Goal: Book appointment/travel/reservation

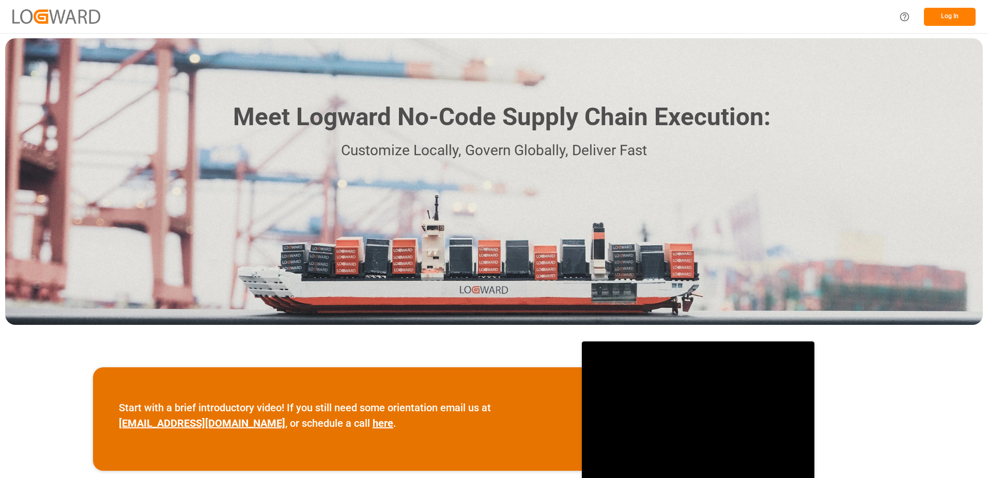
click at [945, 17] on button "Log In" at bounding box center [950, 17] width 52 height 18
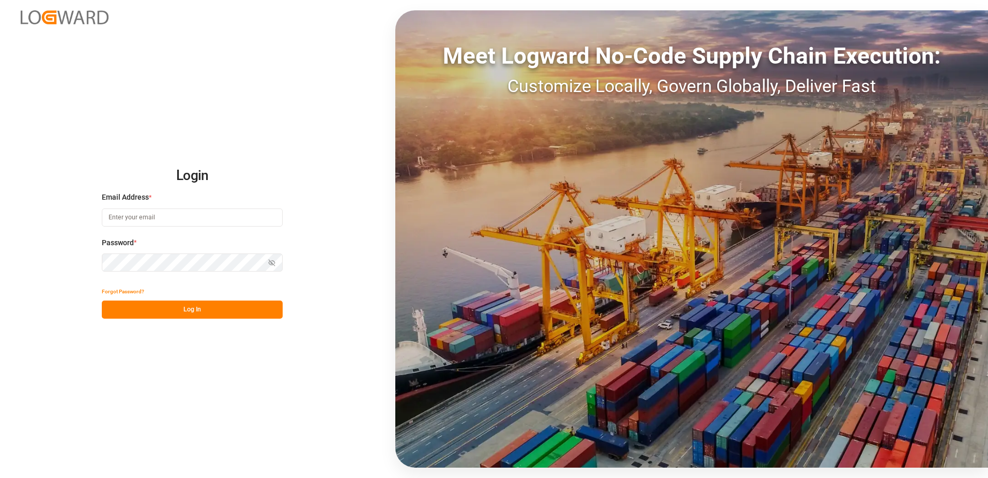
click at [226, 210] on input at bounding box center [192, 217] width 181 height 18
type input "[PERSON_NAME][EMAIL_ADDRESS][DOMAIN_NAME]"
click at [202, 314] on button "Log In" at bounding box center [192, 309] width 181 height 18
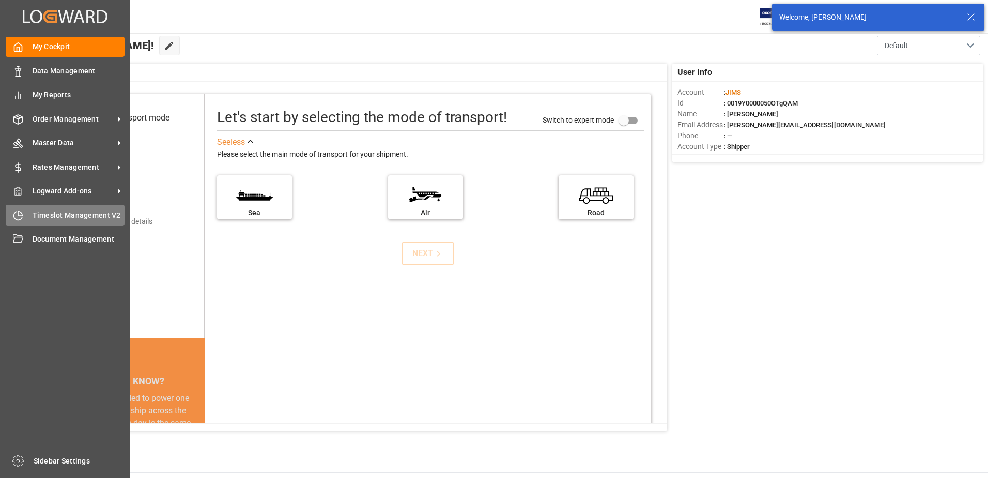
click at [42, 218] on span "Timeslot Management V2" at bounding box center [79, 215] width 93 height 11
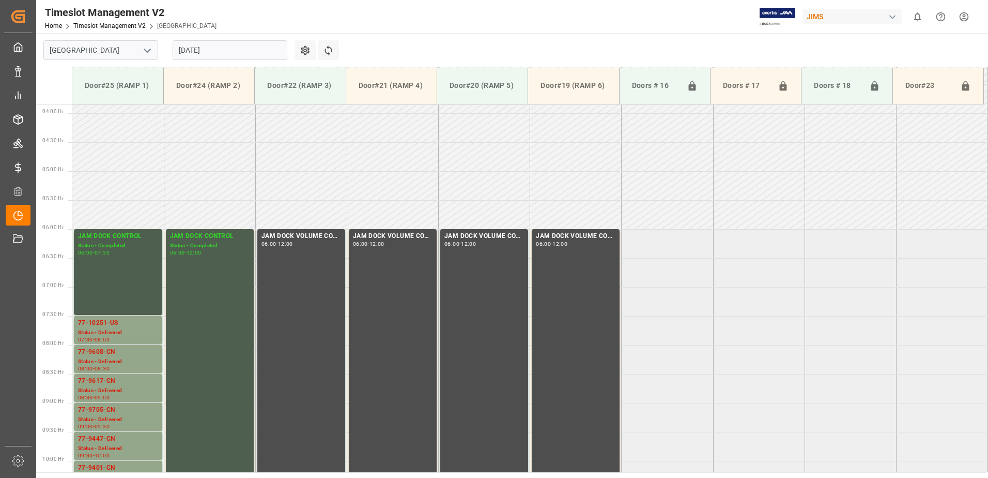
scroll to position [217, 0]
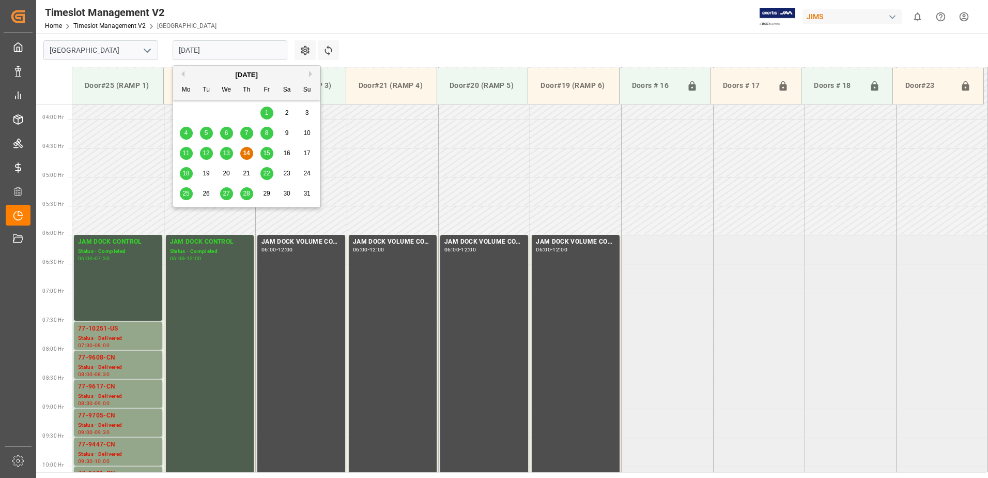
click at [237, 51] on input "[DATE]" at bounding box center [230, 50] width 115 height 20
click at [265, 154] on span "15" at bounding box center [266, 152] width 7 height 7
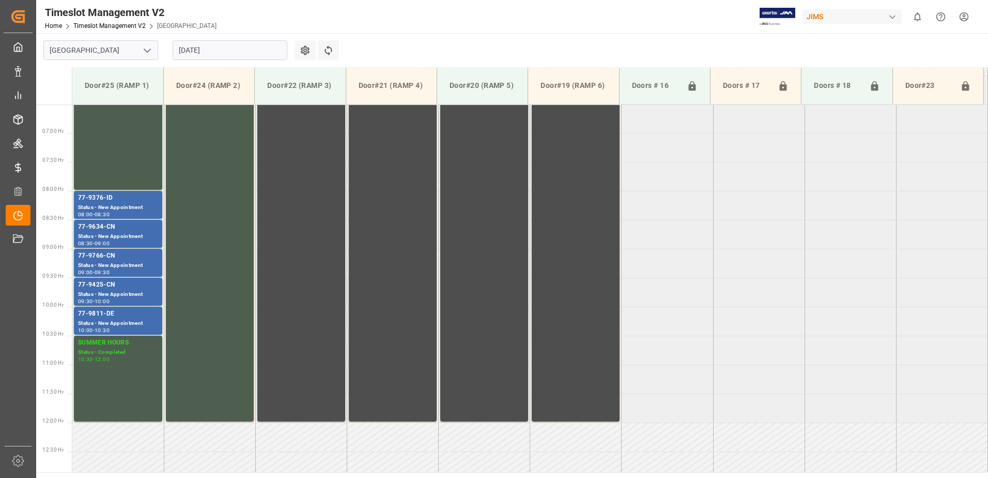
scroll to position [372, 0]
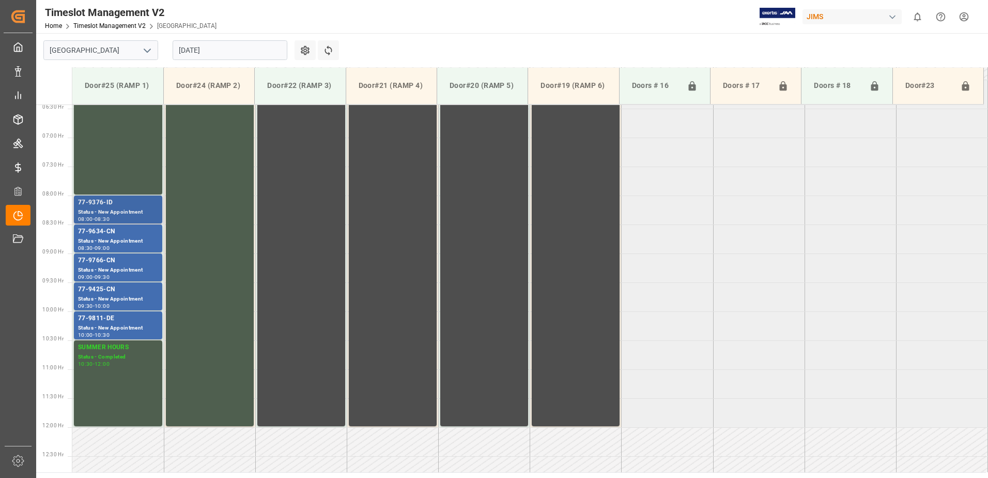
click at [119, 208] on div "Status - New Appointment" at bounding box center [118, 212] width 80 height 9
click at [124, 228] on div "77-9634-CN" at bounding box center [118, 231] width 80 height 10
click at [131, 266] on div "Status - New Appointment" at bounding box center [118, 270] width 80 height 9
click at [135, 295] on div "Status - New Appointment" at bounding box center [118, 299] width 80 height 9
click at [145, 325] on div "Status - New Appointment" at bounding box center [118, 328] width 80 height 9
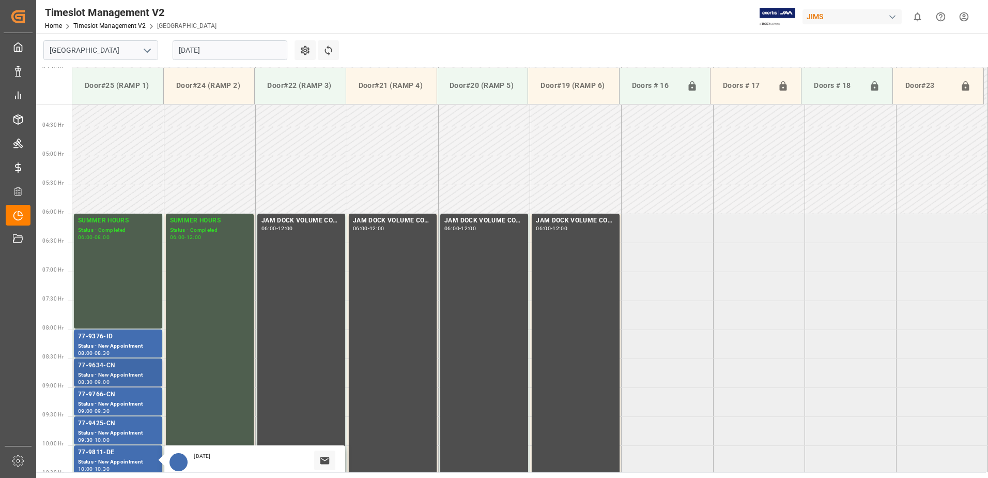
scroll to position [217, 0]
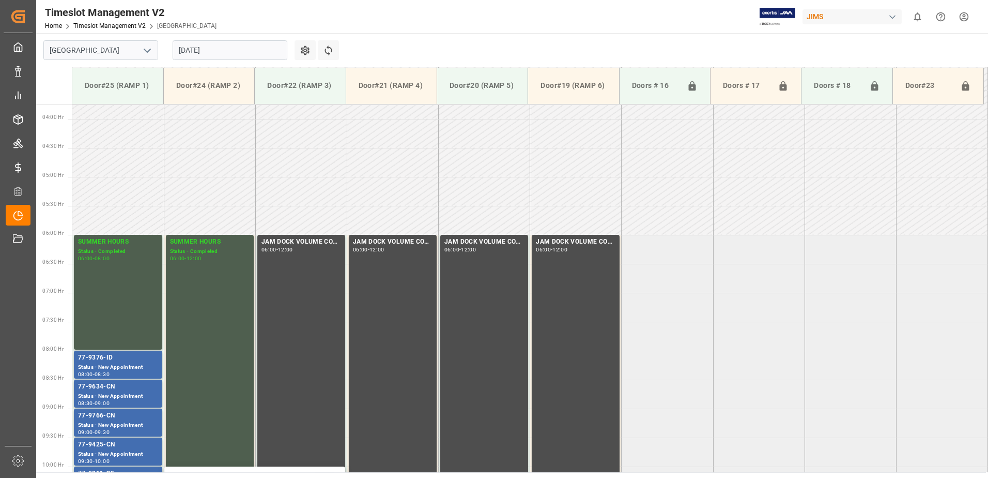
click at [238, 53] on input "[DATE]" at bounding box center [230, 50] width 115 height 20
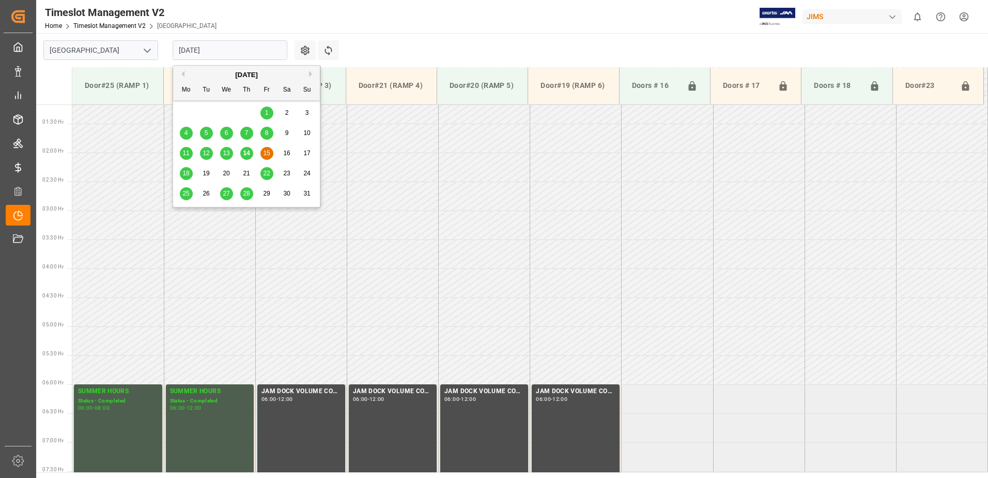
scroll to position [62, 0]
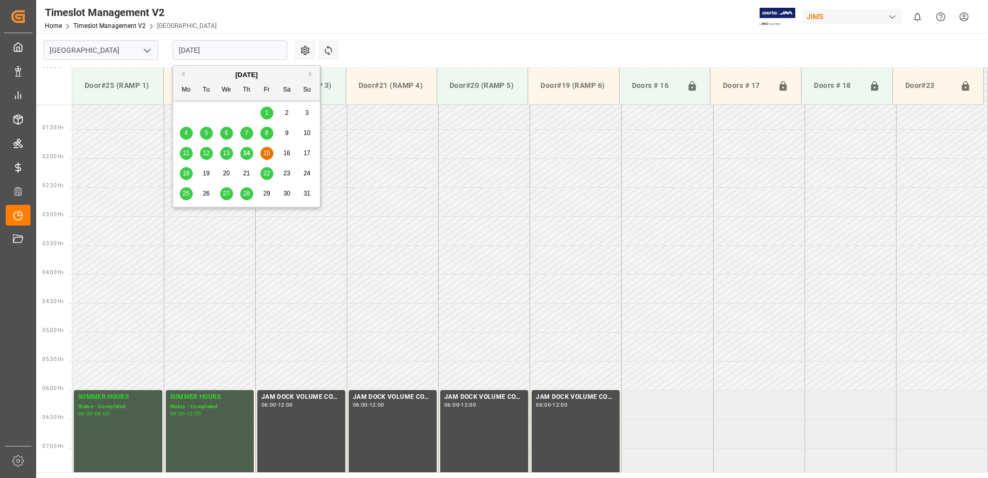
click at [186, 172] on span "18" at bounding box center [185, 173] width 7 height 7
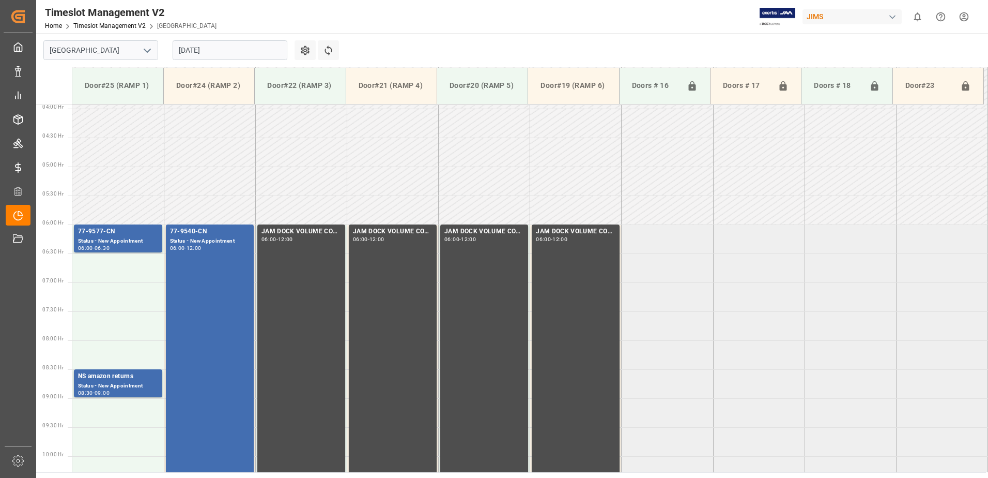
scroll to position [217, 0]
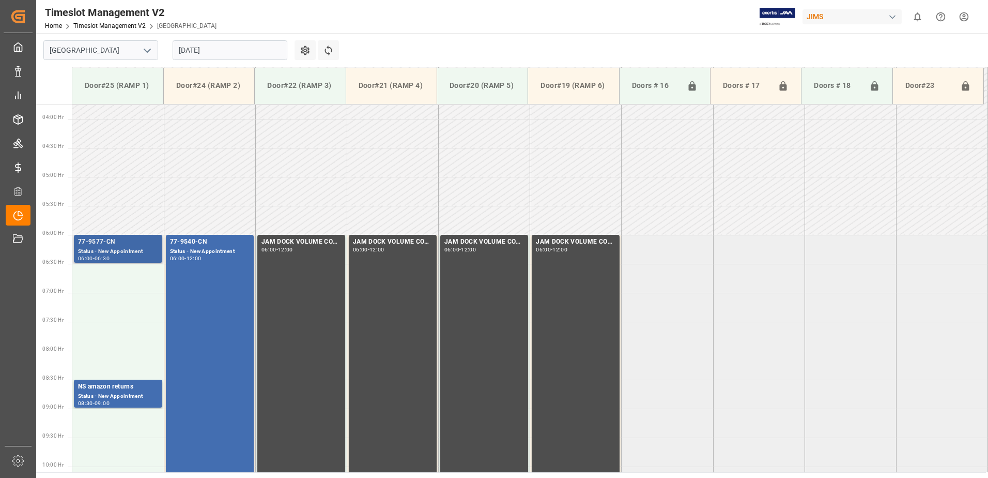
click at [130, 247] on div "Status - New Appointment" at bounding box center [118, 251] width 80 height 9
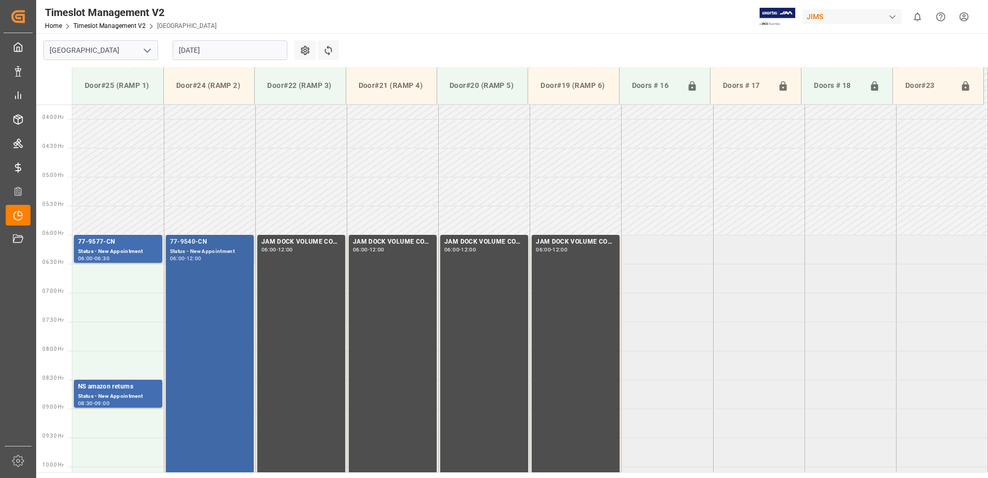
click at [214, 300] on div "77-9540-CN Status - New Appointment 06:00 - 12:00" at bounding box center [210, 408] width 80 height 342
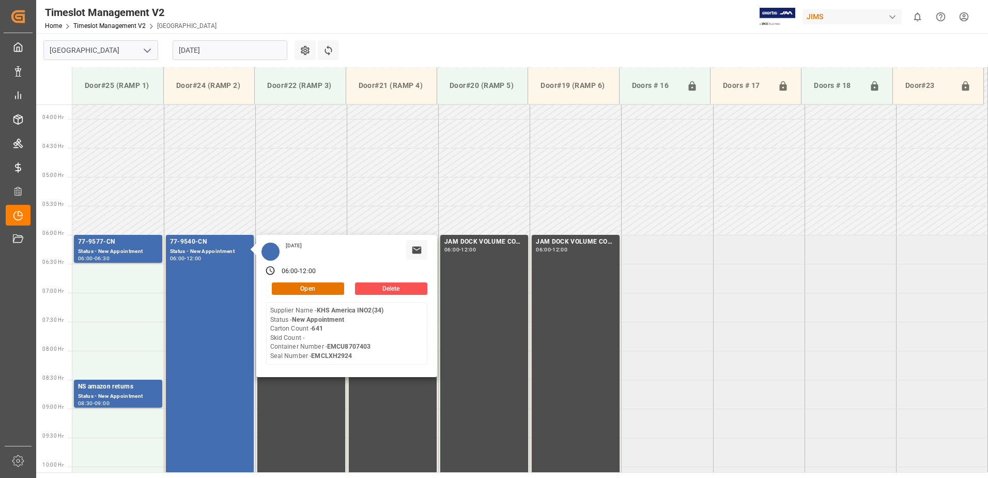
click at [233, 51] on input "[DATE]" at bounding box center [230, 50] width 115 height 20
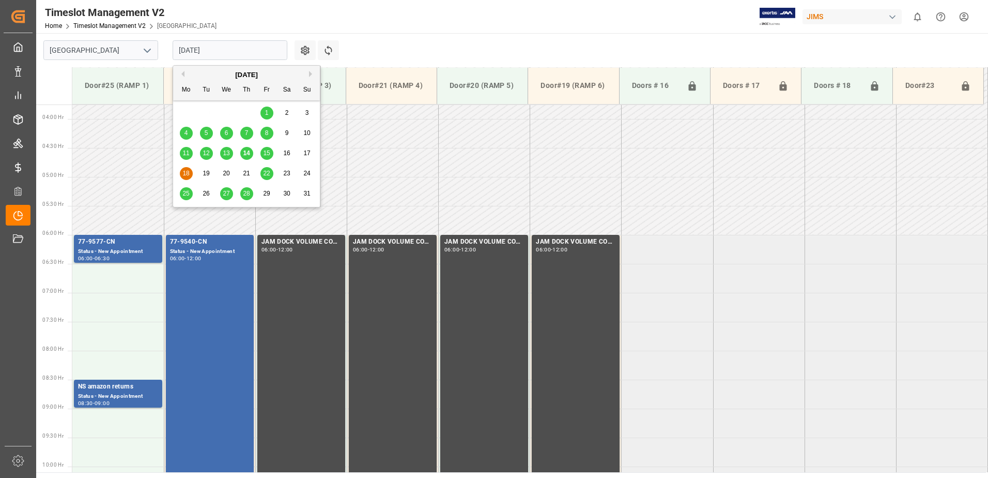
click at [269, 154] on span "15" at bounding box center [266, 152] width 7 height 7
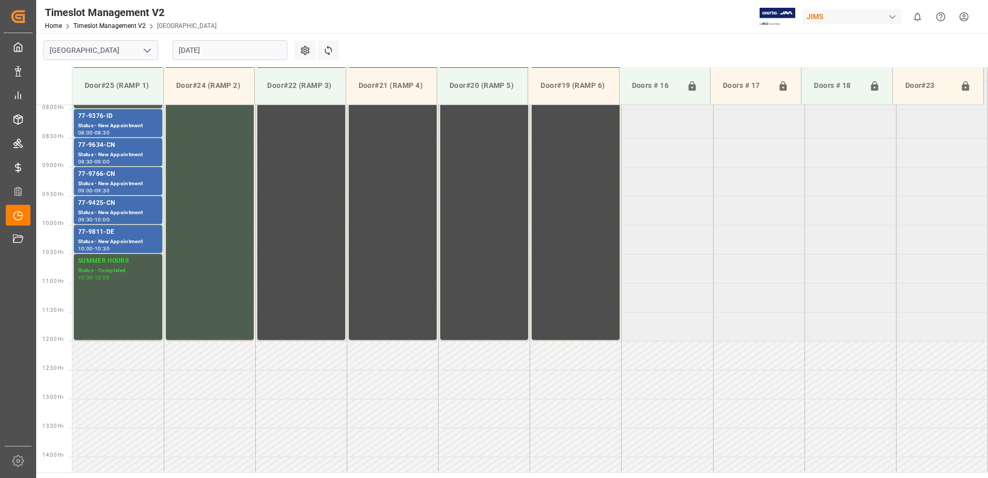
scroll to position [424, 0]
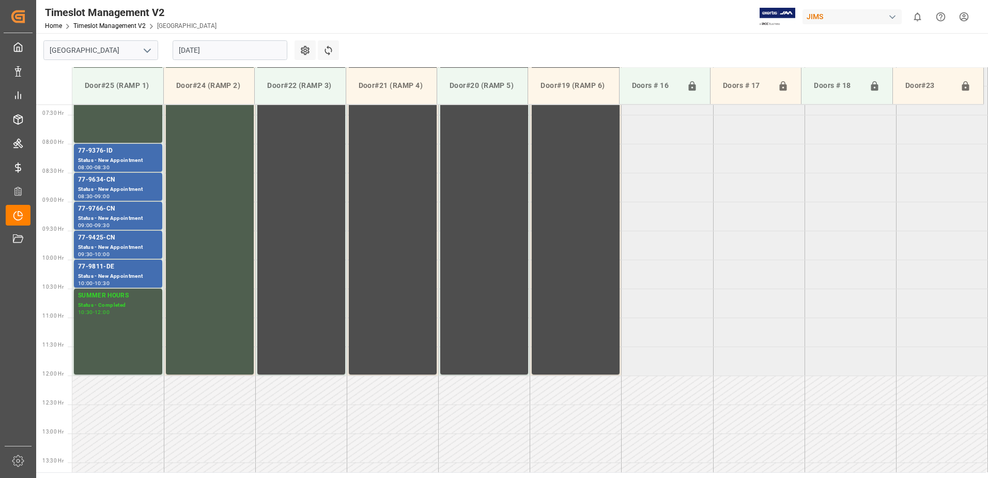
click at [254, 51] on input "[DATE]" at bounding box center [230, 50] width 115 height 20
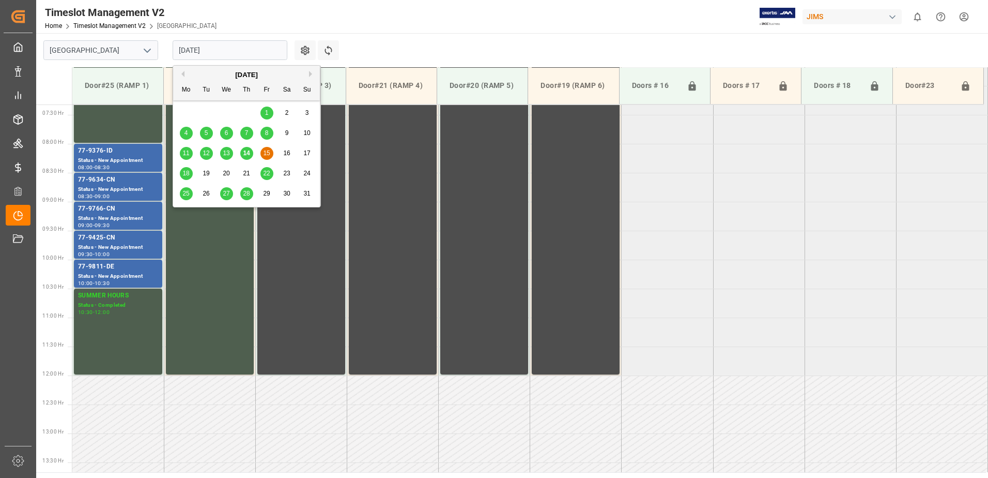
click at [244, 150] on span "14" at bounding box center [246, 152] width 7 height 7
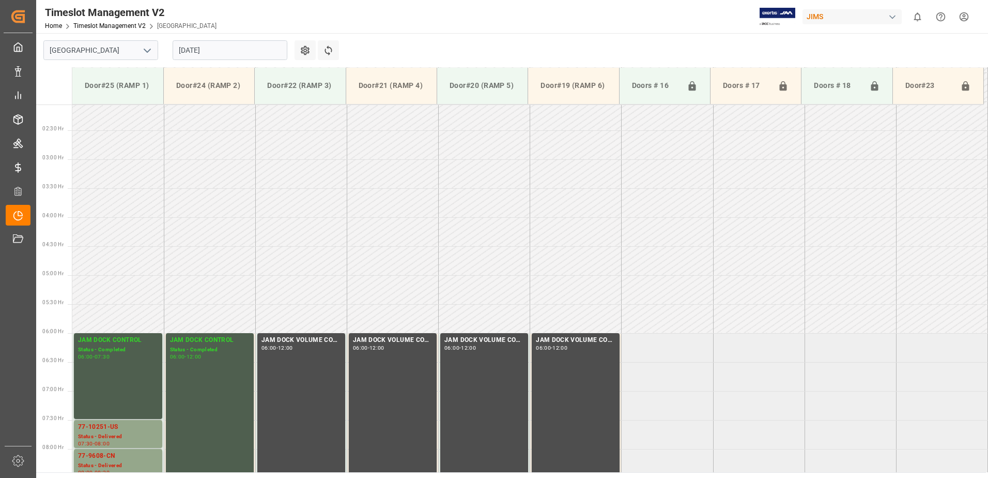
scroll to position [114, 0]
